Goal: Task Accomplishment & Management: Manage account settings

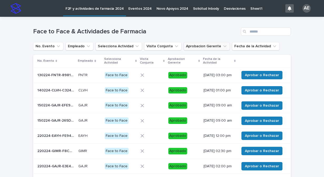
click at [222, 46] on icon "Aprobacion Gerente" at bounding box center [224, 46] width 5 height 5
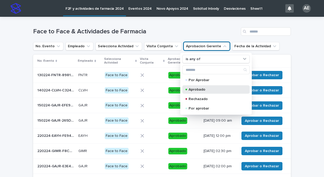
click at [198, 90] on p "Aprobado" at bounding box center [214, 90] width 53 height 4
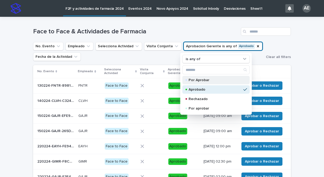
drag, startPoint x: 198, startPoint y: 90, endPoint x: 199, endPoint y: 77, distance: 12.4
click at [199, 77] on div "Por Aprobar Aprobado Rechazado Por aprobar" at bounding box center [215, 94] width 67 height 37
click at [199, 77] on div "Por Aprobar" at bounding box center [215, 80] width 67 height 8
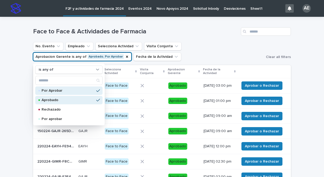
click at [279, 50] on div "No. Evento Empleado Selecciona Actividad Visita Conjunta Aprobacion Gerente is …" at bounding box center [161, 51] width 257 height 19
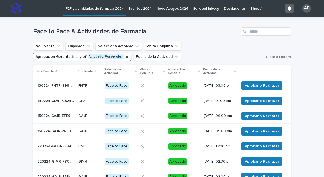
click at [234, 36] on div "Face to Face & Actividades de Farmacia" at bounding box center [161, 29] width 257 height 25
click at [125, 56] on icon "Aprobacion Gerente" at bounding box center [127, 57] width 4 height 4
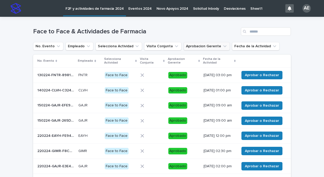
click at [222, 45] on icon "Aprobacion Gerente" at bounding box center [224, 46] width 5 height 5
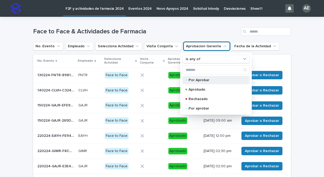
click at [198, 81] on p "Por Aprobar" at bounding box center [214, 80] width 53 height 4
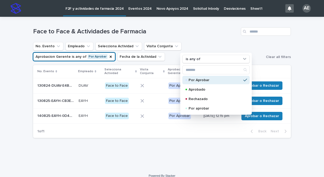
click at [316, 54] on div "Loading... Saving… Loading... Saving… Face to Face & Actividades de Farmacia No…" at bounding box center [162, 93] width 324 height 152
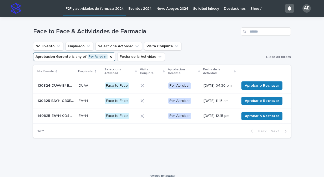
click at [214, 103] on p "13/08/2025 11:15 am" at bounding box center [219, 101] width 32 height 4
click at [270, 103] on span "Aprobar o Rechazar" at bounding box center [261, 100] width 34 height 5
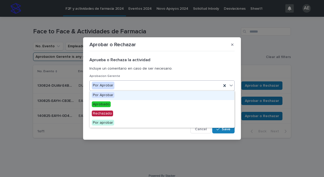
click at [231, 85] on icon at bounding box center [230, 85] width 5 height 5
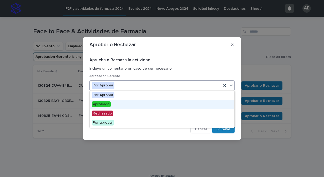
click at [210, 105] on div "Aprobado" at bounding box center [162, 104] width 144 height 9
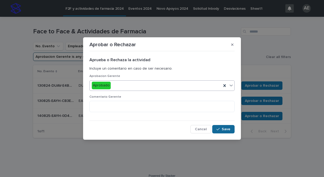
click at [227, 130] on span "Save" at bounding box center [225, 129] width 9 height 4
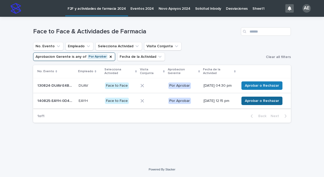
click at [274, 103] on span "Aprobar o Rechazar" at bounding box center [261, 100] width 34 height 5
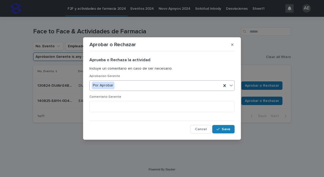
click at [232, 86] on icon at bounding box center [230, 85] width 5 height 5
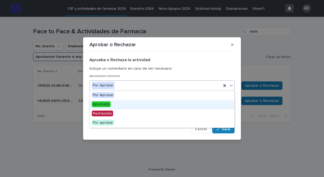
click at [201, 108] on div "Aprobado" at bounding box center [162, 104] width 144 height 9
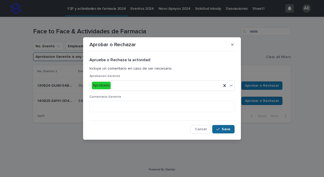
click at [224, 129] on span "Save" at bounding box center [225, 129] width 9 height 4
